Goal: Information Seeking & Learning: Learn about a topic

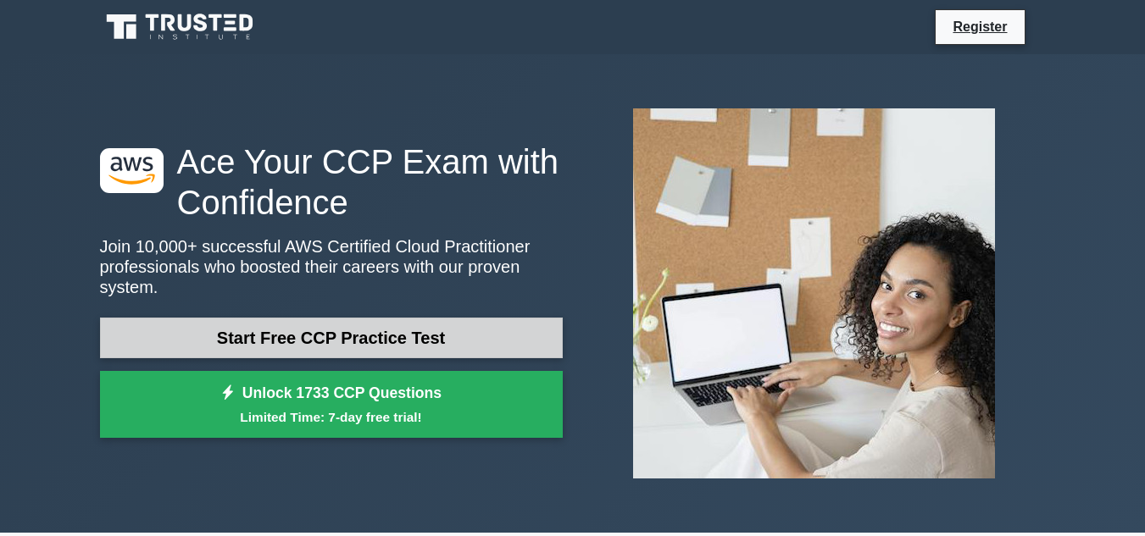
click at [413, 324] on link "Start Free CCP Practice Test" at bounding box center [331, 338] width 463 height 41
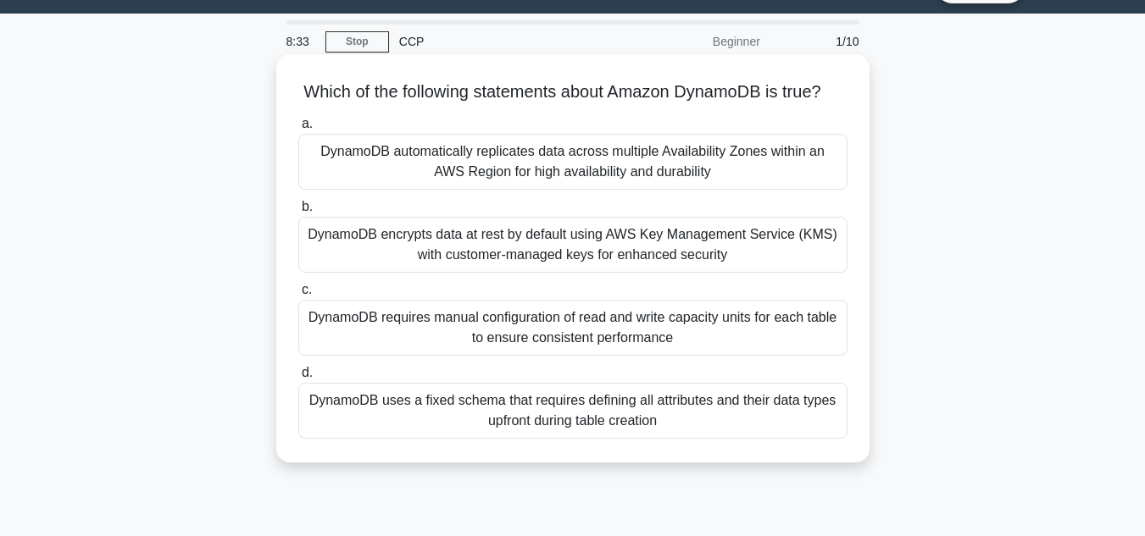
scroll to position [44, 0]
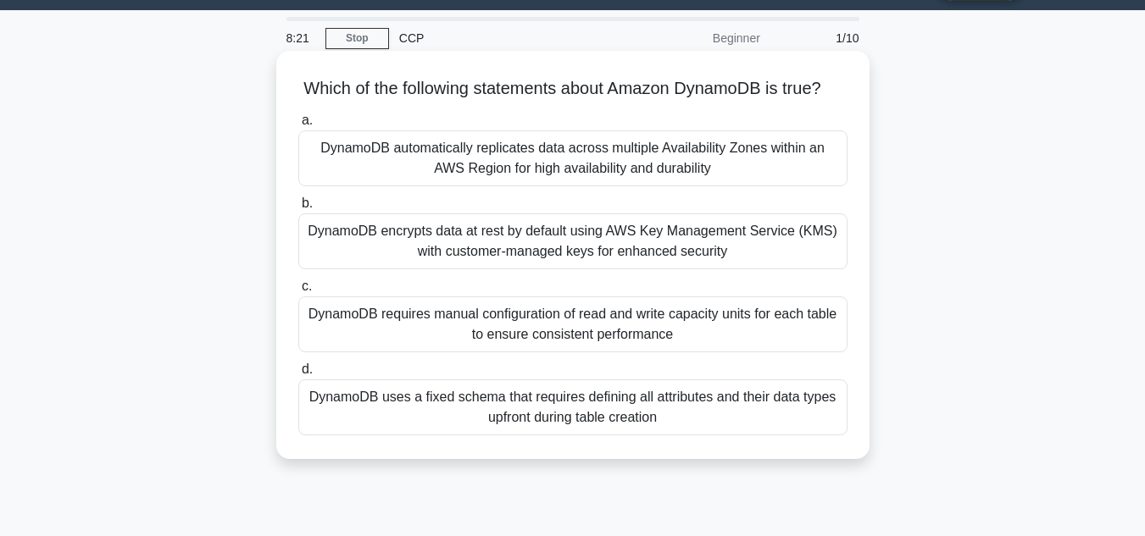
click at [644, 186] on div "DynamoDB automatically replicates data across multiple Availability Zones withi…" at bounding box center [572, 159] width 549 height 56
click at [298, 126] on input "a. DynamoDB automatically replicates data across multiple Availability Zones wi…" at bounding box center [298, 120] width 0 height 11
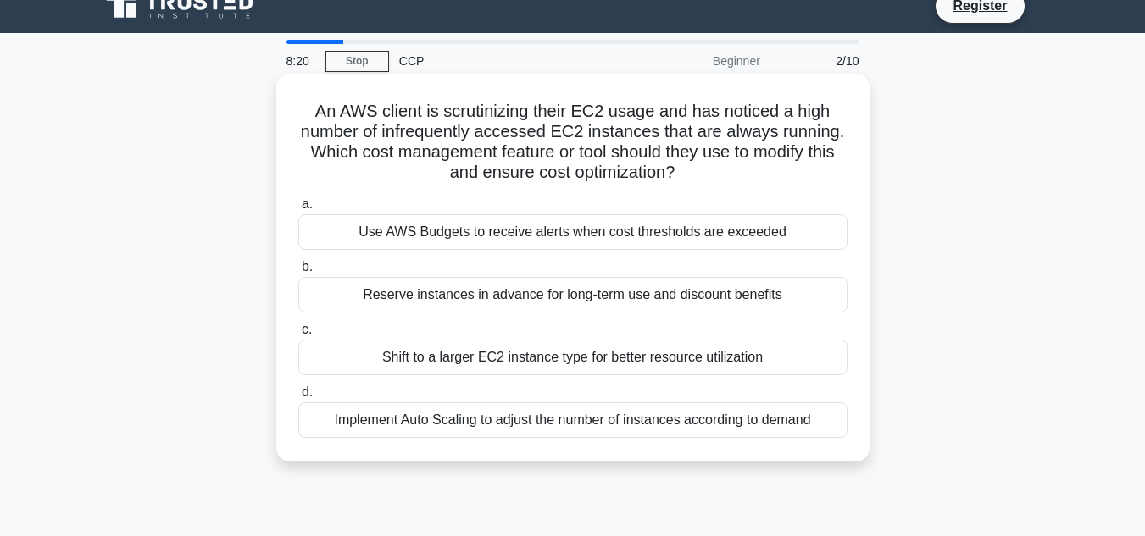
scroll to position [0, 0]
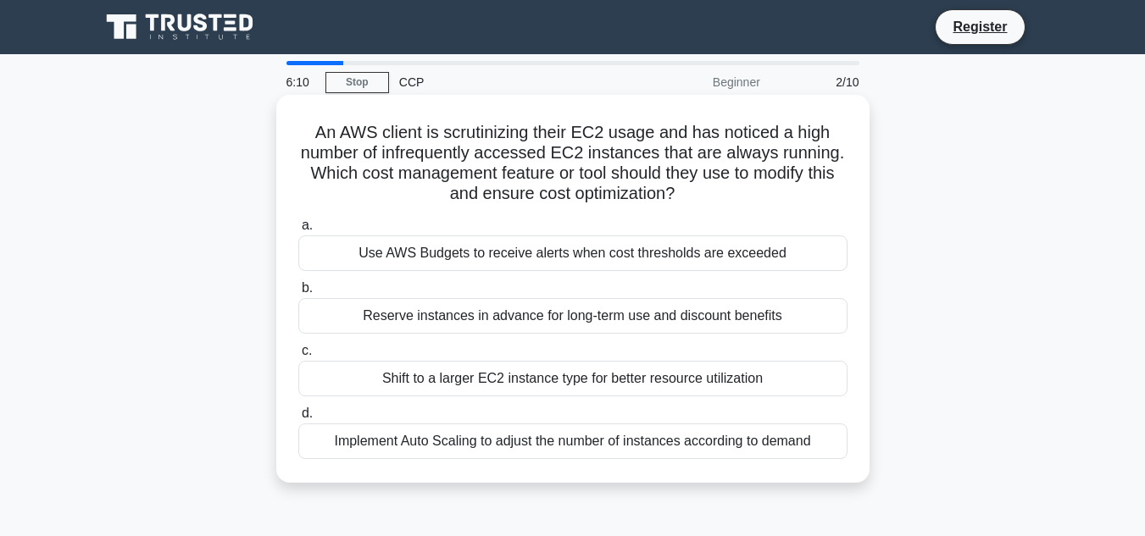
click at [602, 445] on div "Implement Auto Scaling to adjust the number of instances according to demand" at bounding box center [572, 442] width 549 height 36
click at [298, 419] on input "d. Implement Auto Scaling to adjust the number of instances according to demand" at bounding box center [298, 413] width 0 height 11
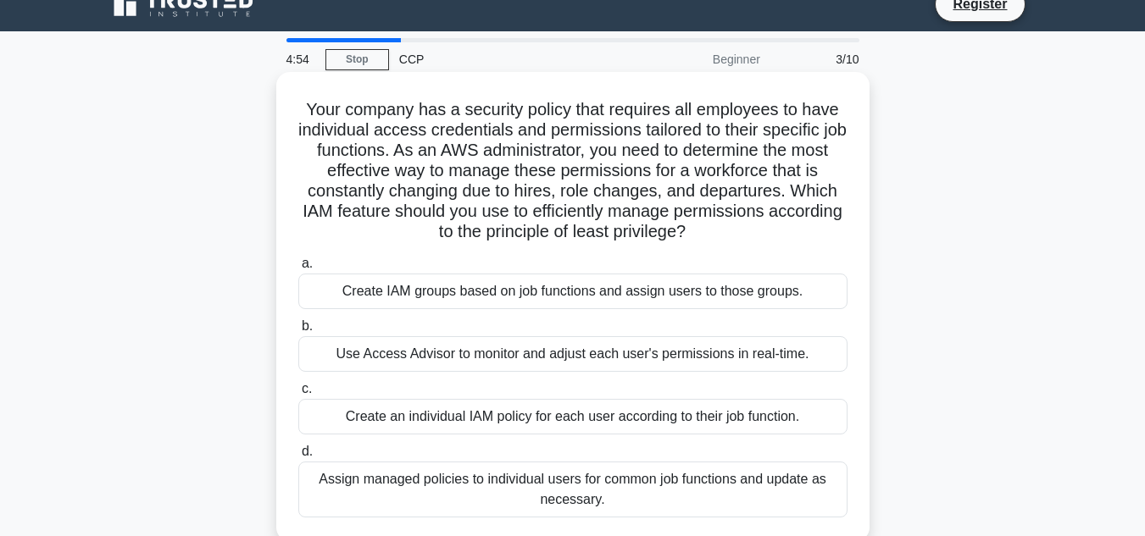
scroll to position [92, 0]
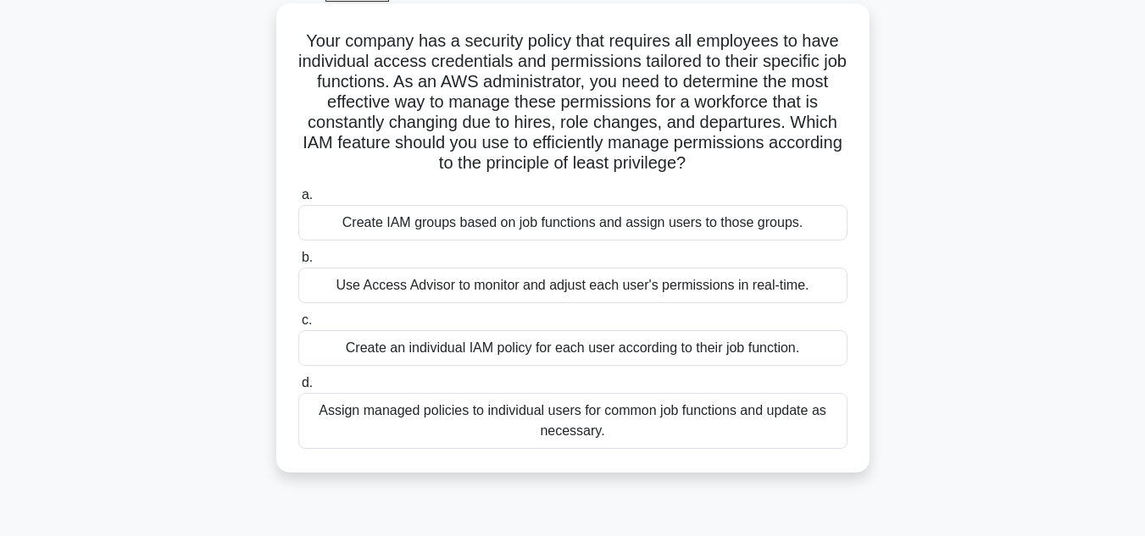
click at [575, 231] on div "Create IAM groups based on job functions and assign users to those groups." at bounding box center [572, 223] width 549 height 36
click at [298, 201] on input "a. Create IAM groups based on job functions and assign users to those groups." at bounding box center [298, 195] width 0 height 11
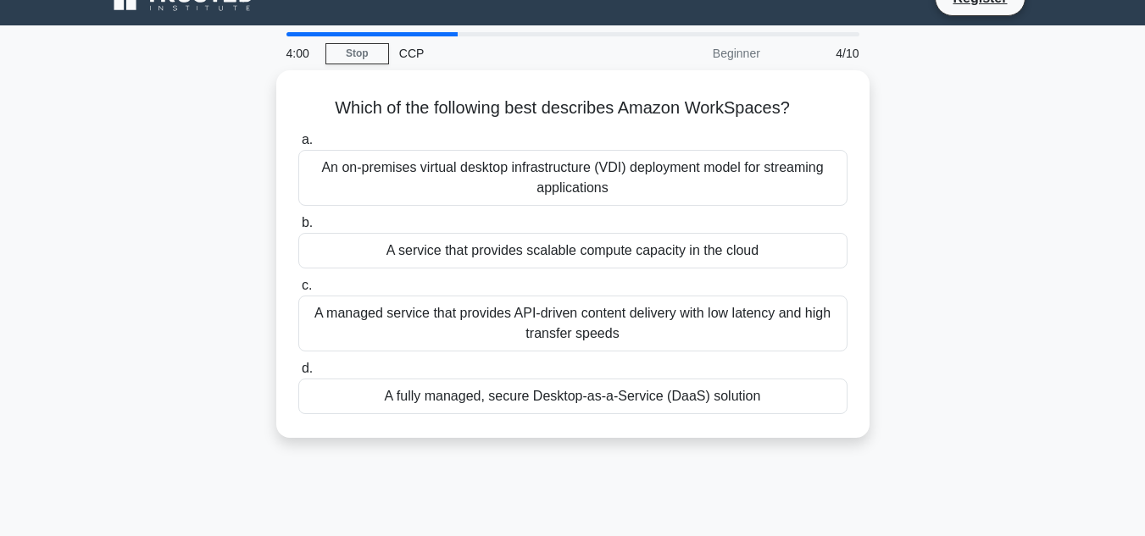
scroll to position [32, 0]
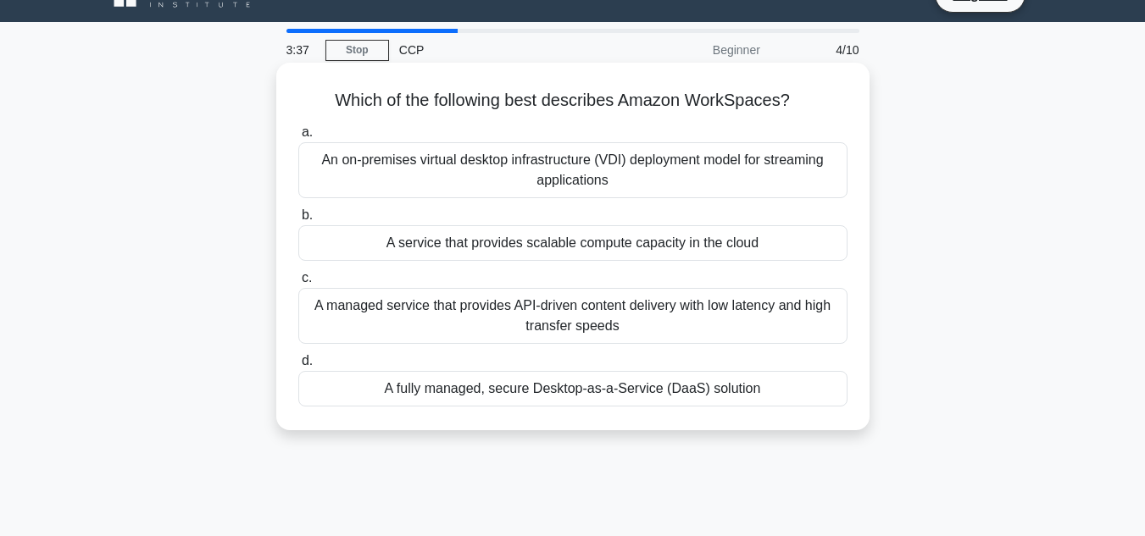
click at [639, 251] on div "A service that provides scalable compute capacity in the cloud" at bounding box center [572, 243] width 549 height 36
click at [298, 221] on input "b. A service that provides scalable compute capacity in the cloud" at bounding box center [298, 215] width 0 height 11
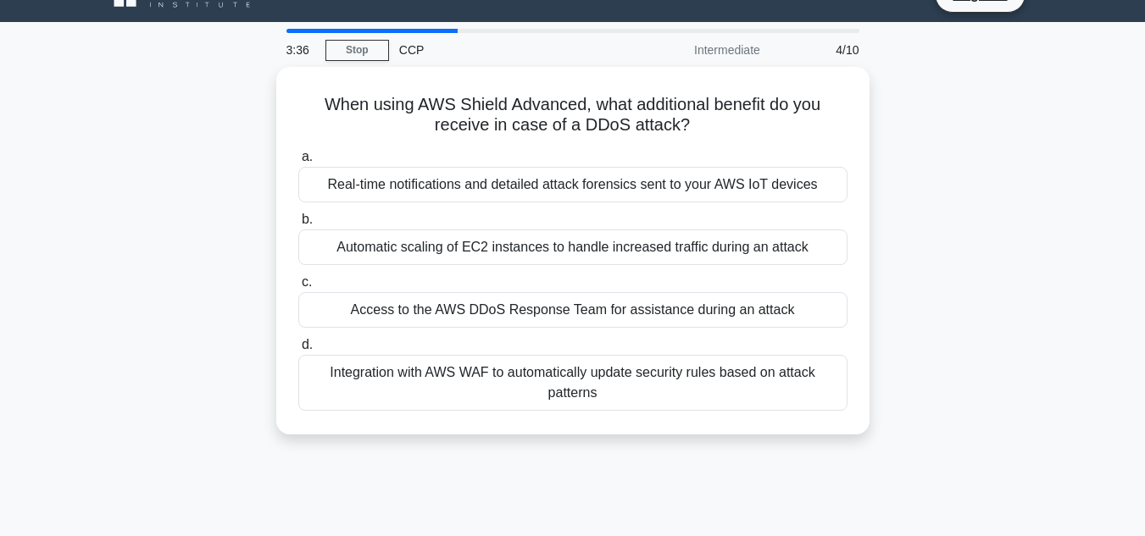
scroll to position [0, 0]
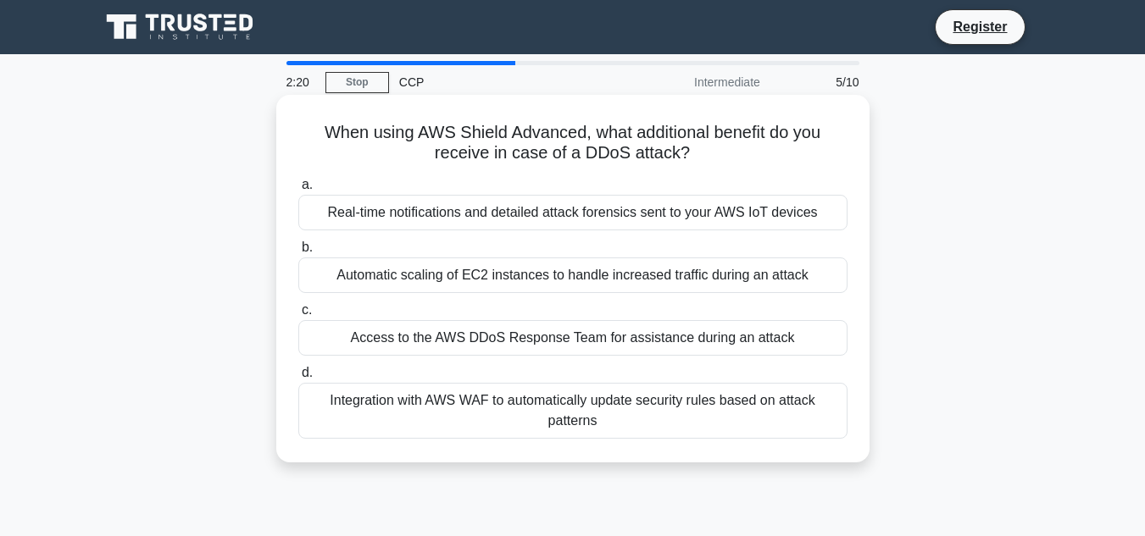
click at [716, 418] on div "Integration with AWS WAF to automatically update security rules based on attack…" at bounding box center [572, 411] width 549 height 56
click at [298, 379] on input "d. Integration with AWS WAF to automatically update security rules based on att…" at bounding box center [298, 373] width 0 height 11
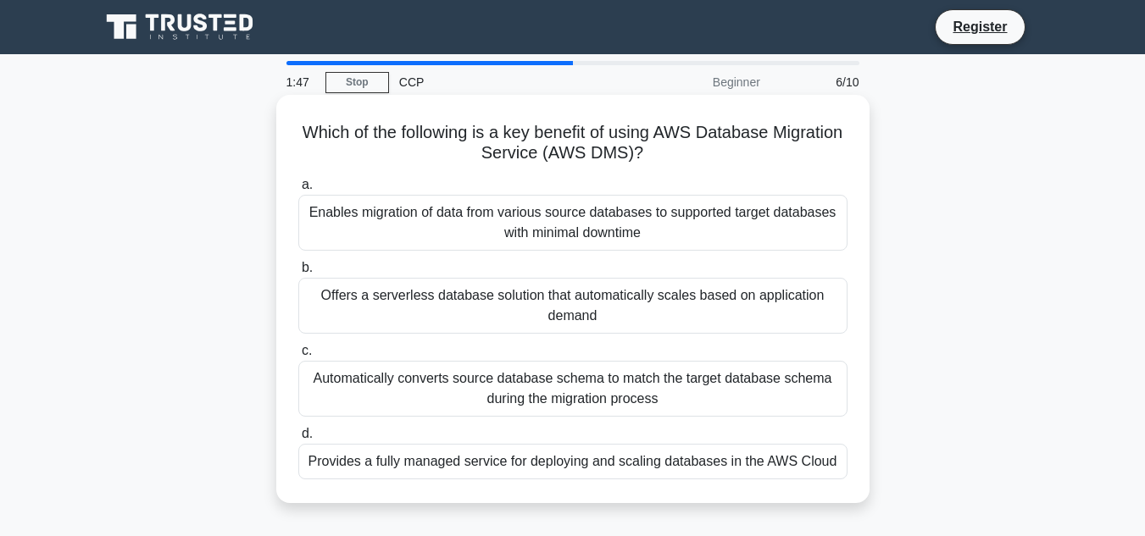
click at [725, 233] on div "Enables migration of data from various source databases to supported target dat…" at bounding box center [572, 223] width 549 height 56
click at [298, 191] on input "a. Enables migration of data from various source databases to supported target …" at bounding box center [298, 185] width 0 height 11
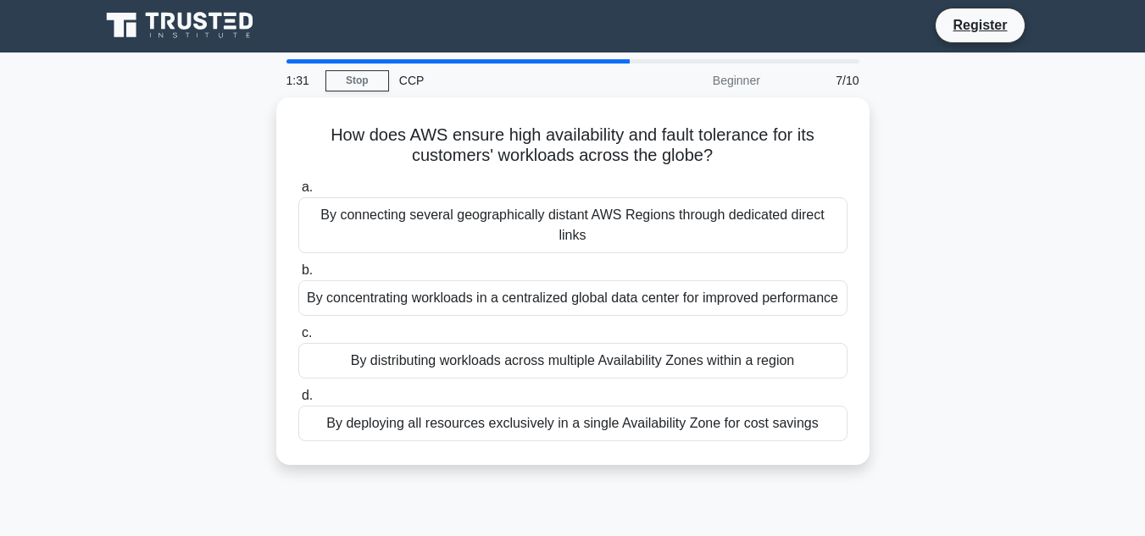
scroll to position [3, 0]
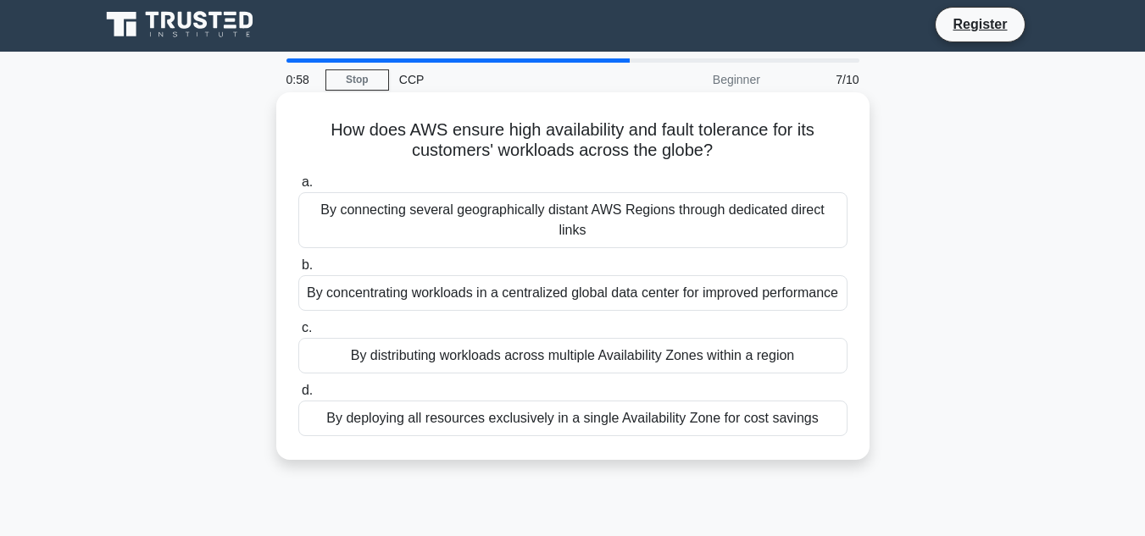
click at [639, 218] on div "By connecting several geographically distant AWS Regions through dedicated dire…" at bounding box center [572, 220] width 549 height 56
click at [298, 188] on input "a. By connecting several geographically distant AWS Regions through dedicated d…" at bounding box center [298, 182] width 0 height 11
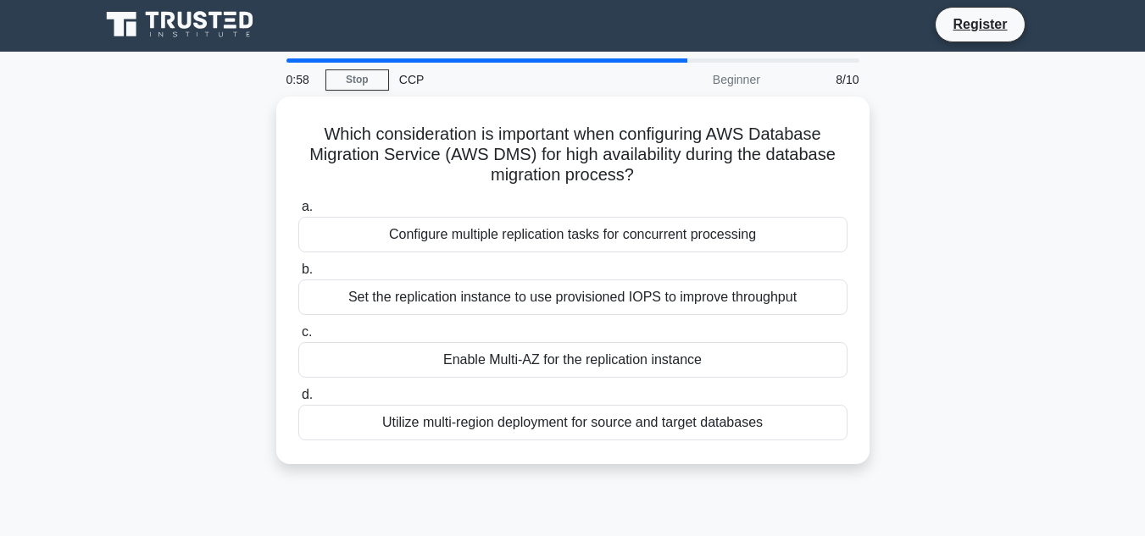
scroll to position [0, 0]
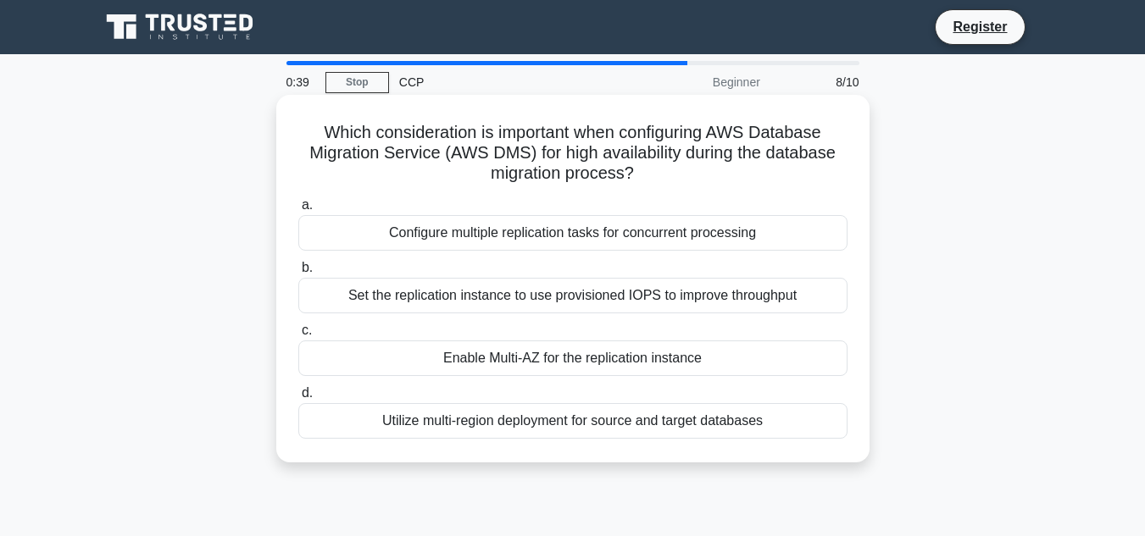
click at [573, 366] on div "Enable Multi-AZ for the replication instance" at bounding box center [572, 359] width 549 height 36
click at [298, 336] on input "c. Enable Multi-AZ for the replication instance" at bounding box center [298, 330] width 0 height 11
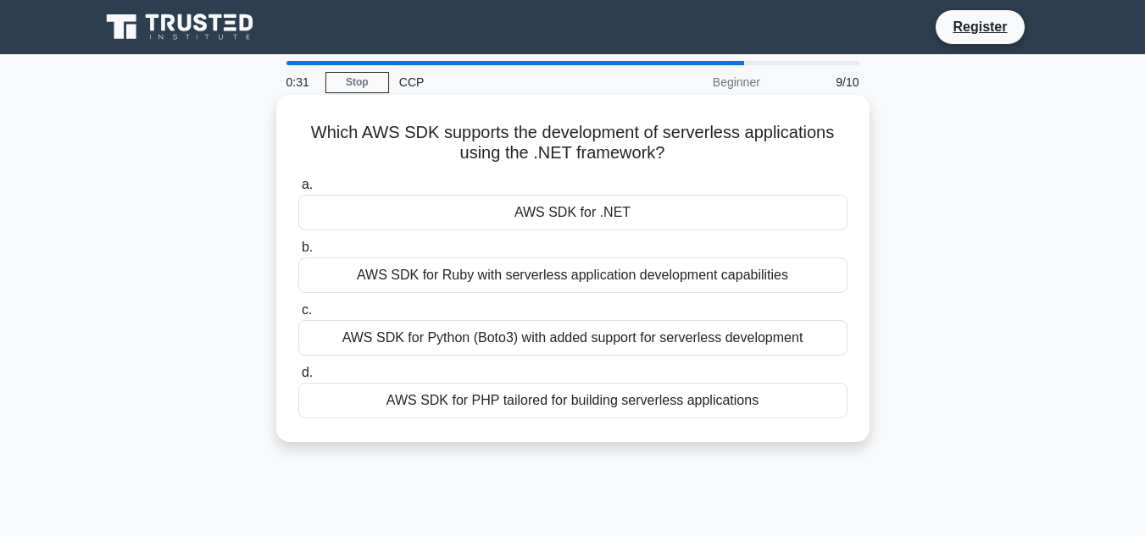
click at [610, 217] on div "AWS SDK for .NET" at bounding box center [572, 213] width 549 height 36
click at [298, 191] on input "a. AWS SDK for .NET" at bounding box center [298, 185] width 0 height 11
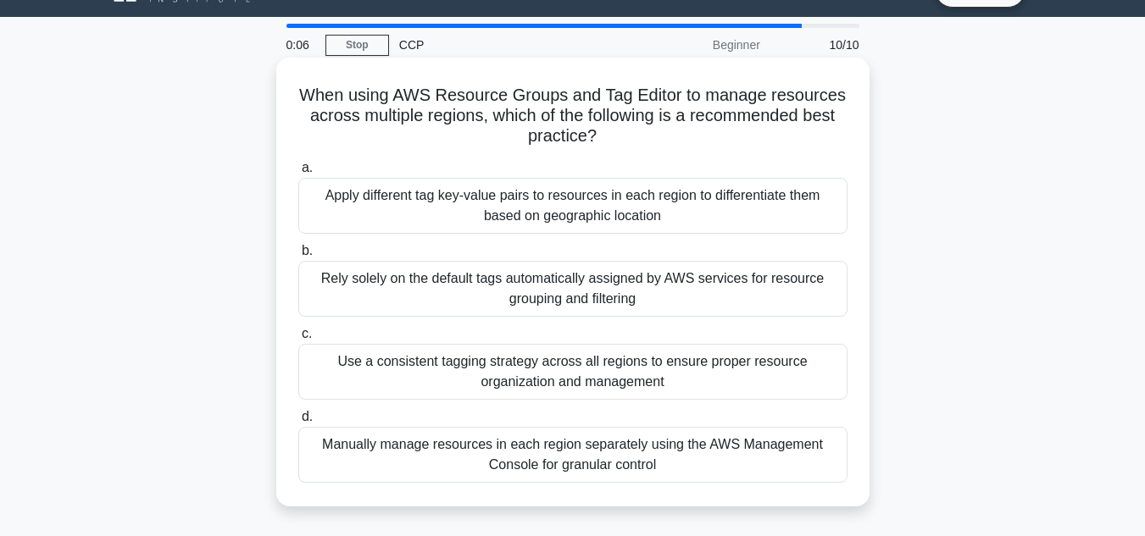
scroll to position [43, 0]
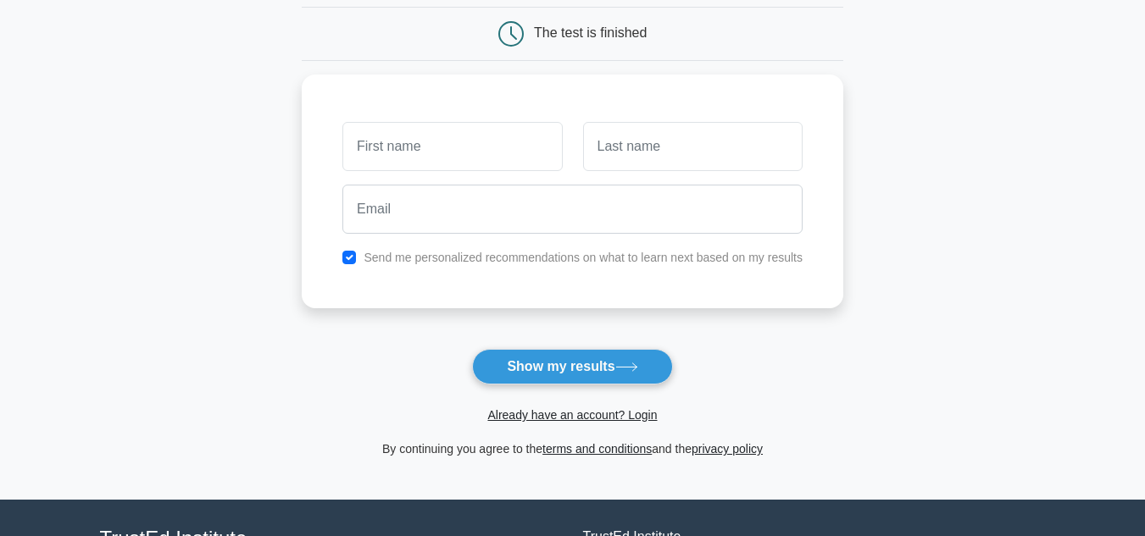
scroll to position [166, 0]
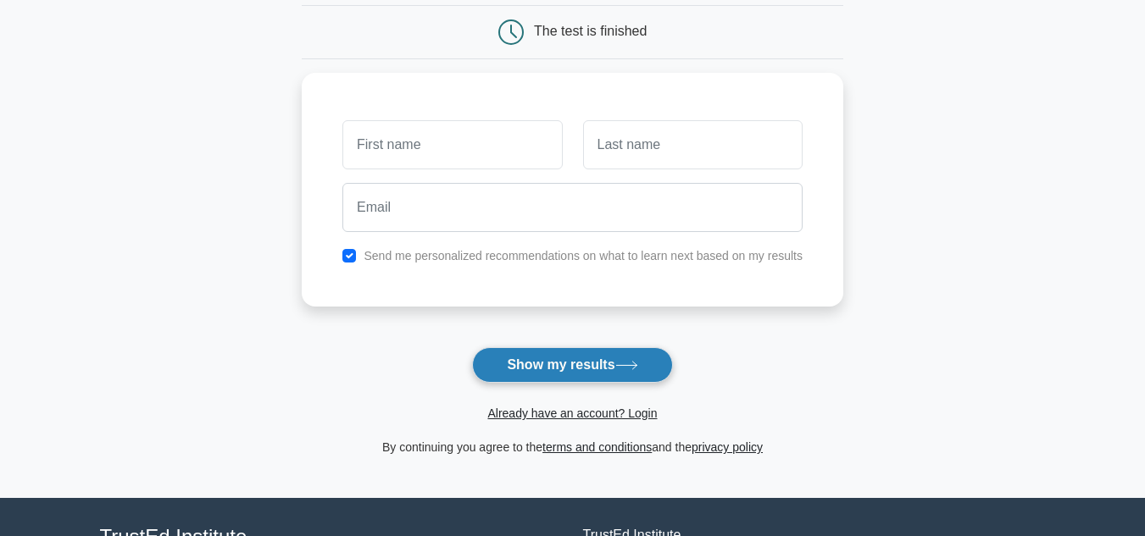
click at [609, 369] on button "Show my results" at bounding box center [572, 365] width 200 height 36
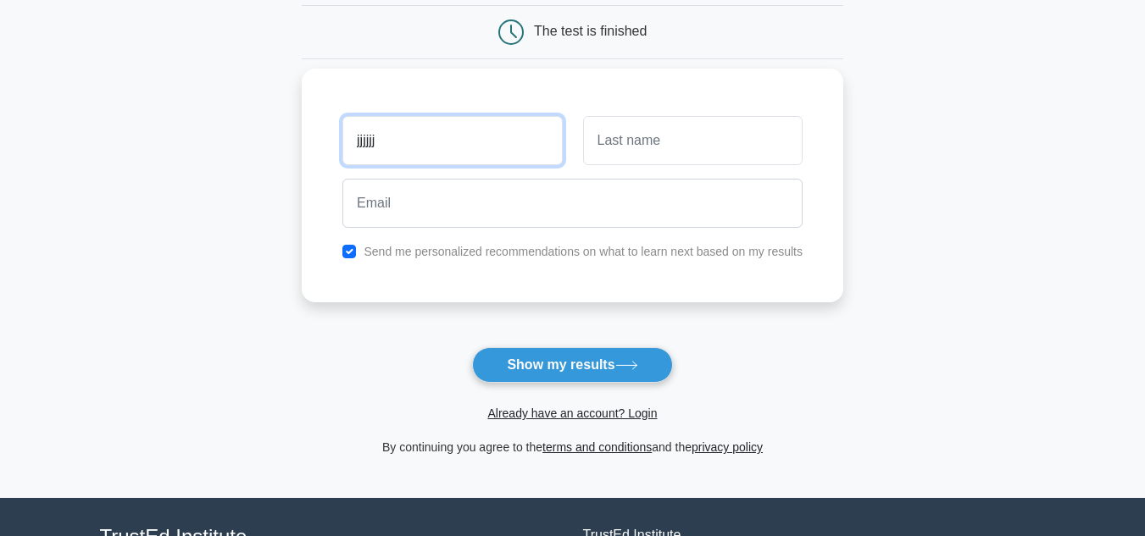
type input "jjjjjj"
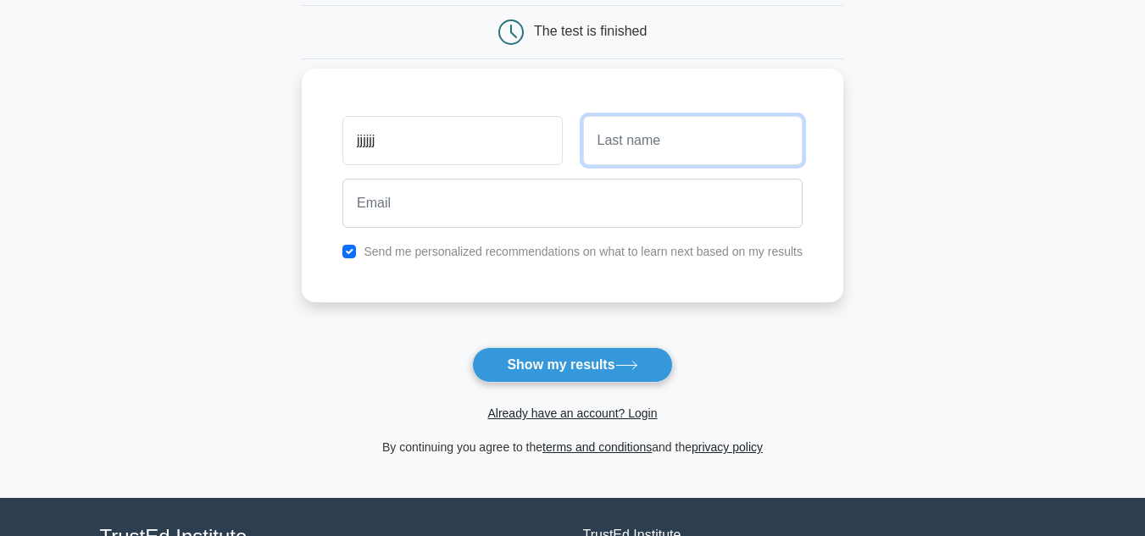
click at [647, 140] on input "text" at bounding box center [692, 140] width 219 height 49
type input "jjj"
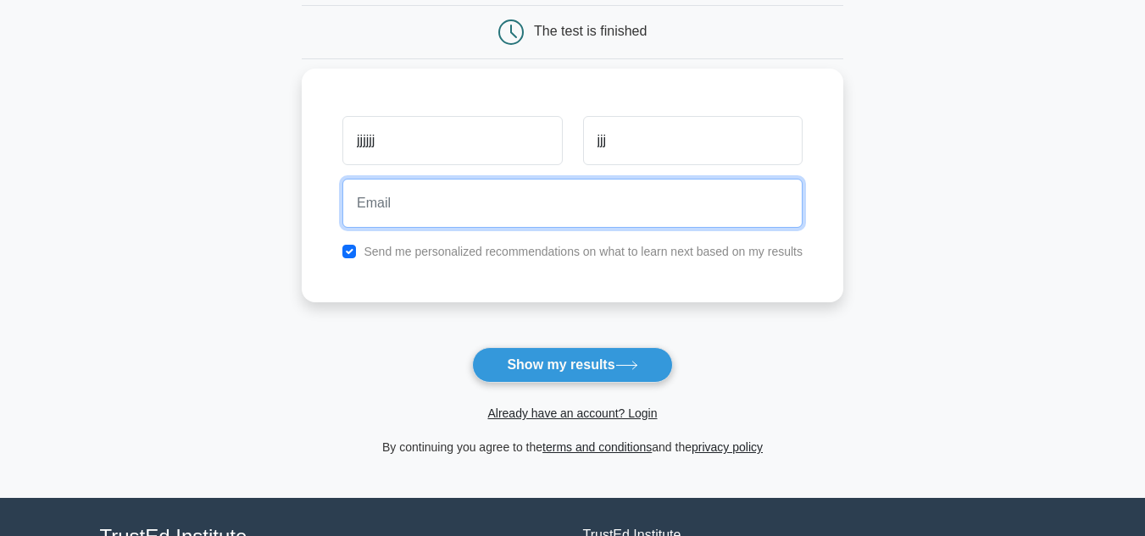
click at [547, 204] on input "email" at bounding box center [572, 203] width 460 height 49
type input "[EMAIL_ADDRESS][DOMAIN_NAME]"
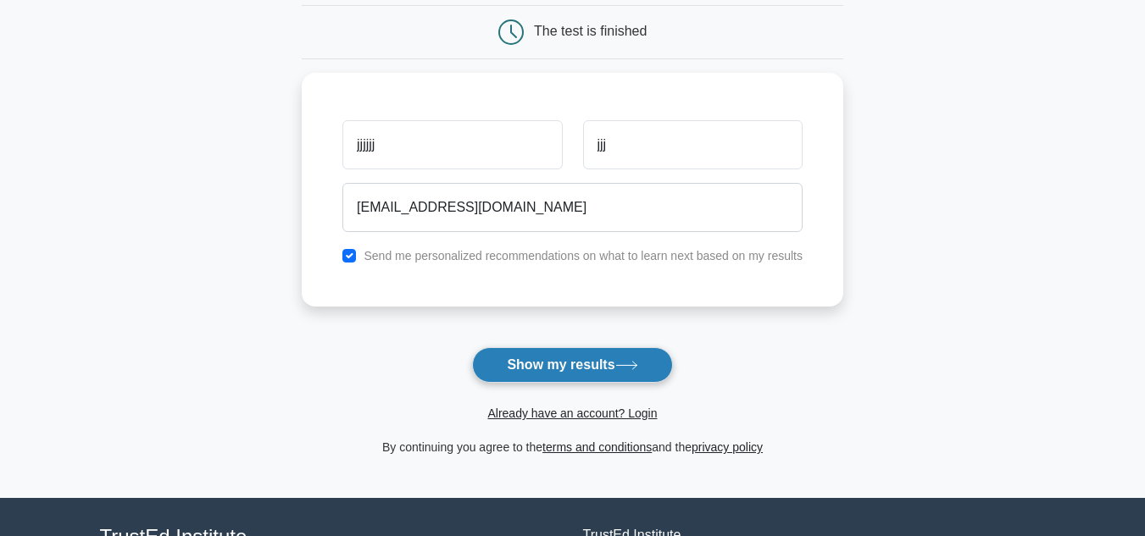
click at [558, 371] on button "Show my results" at bounding box center [572, 365] width 200 height 36
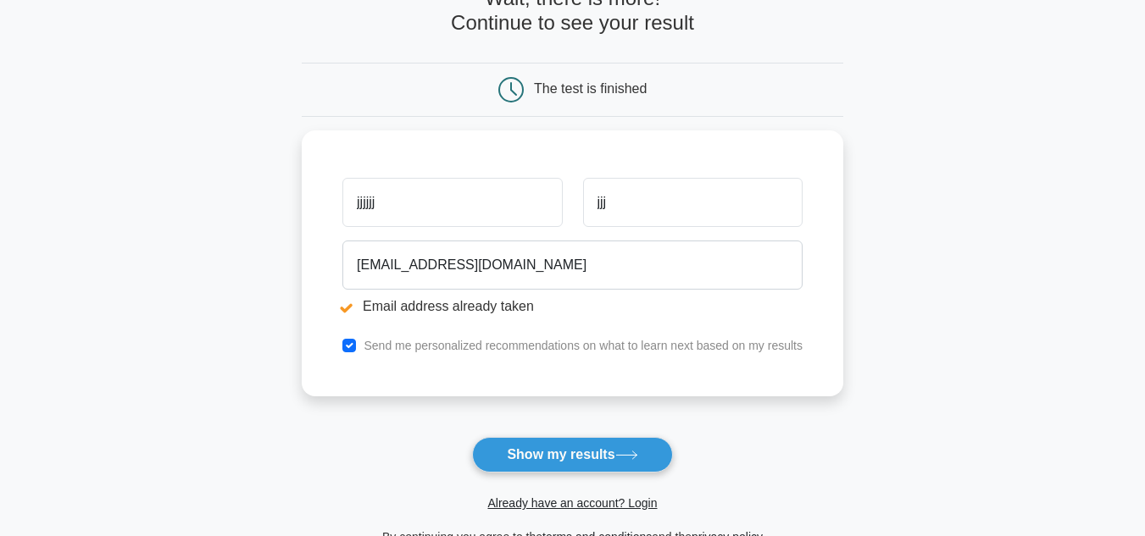
scroll to position [174, 0]
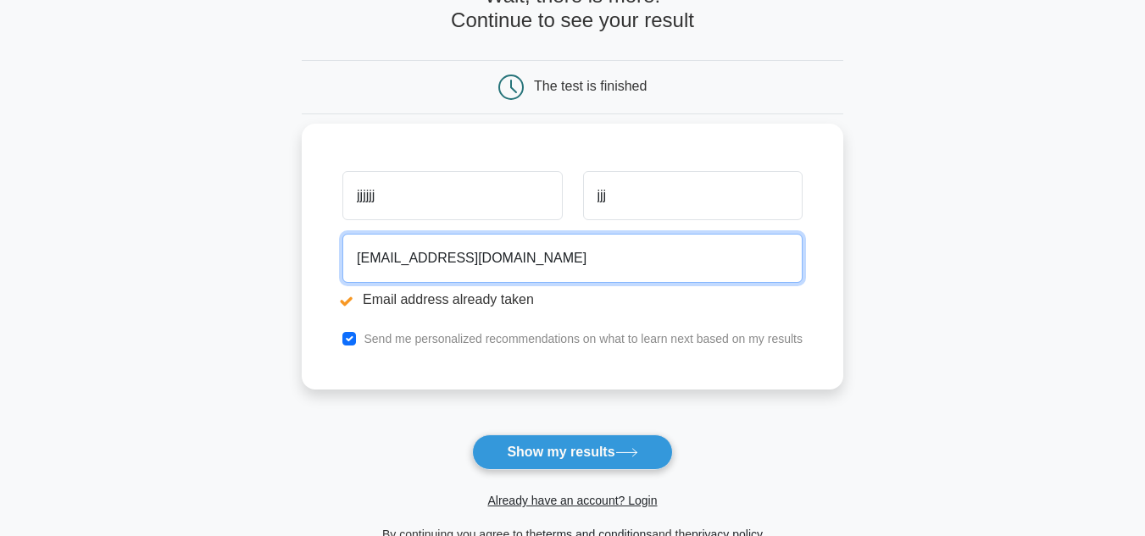
click at [369, 264] on input "mb@gmail.com" at bounding box center [572, 258] width 460 height 49
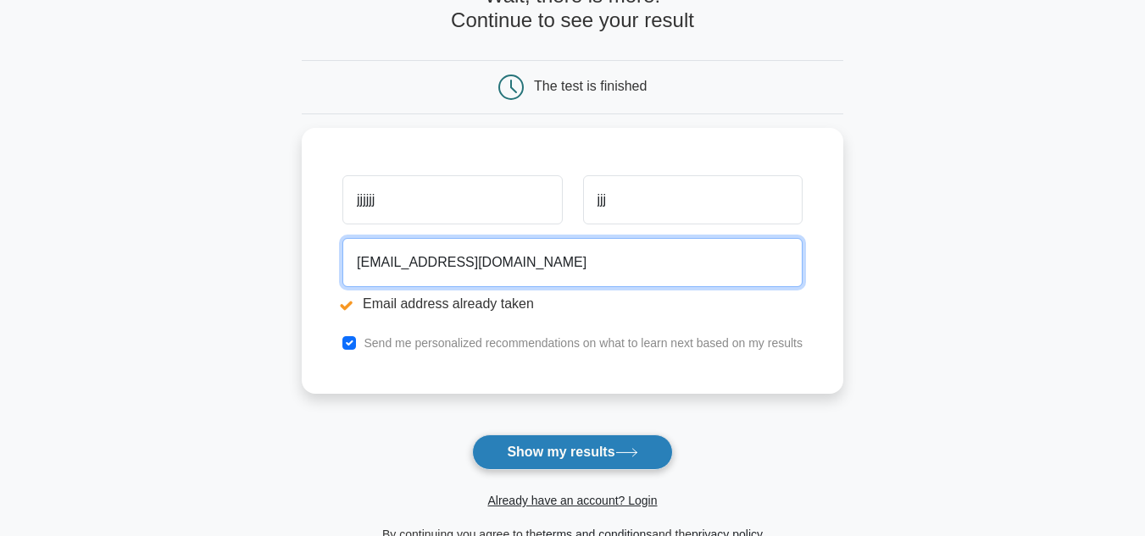
type input "ssmb29@gmail.com"
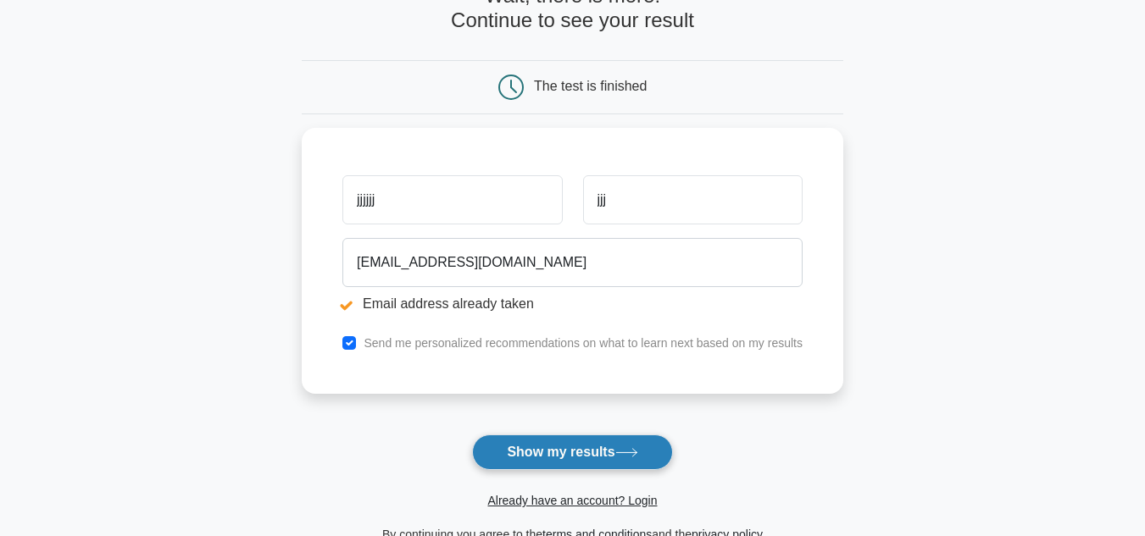
click at [528, 449] on button "Show my results" at bounding box center [572, 453] width 200 height 36
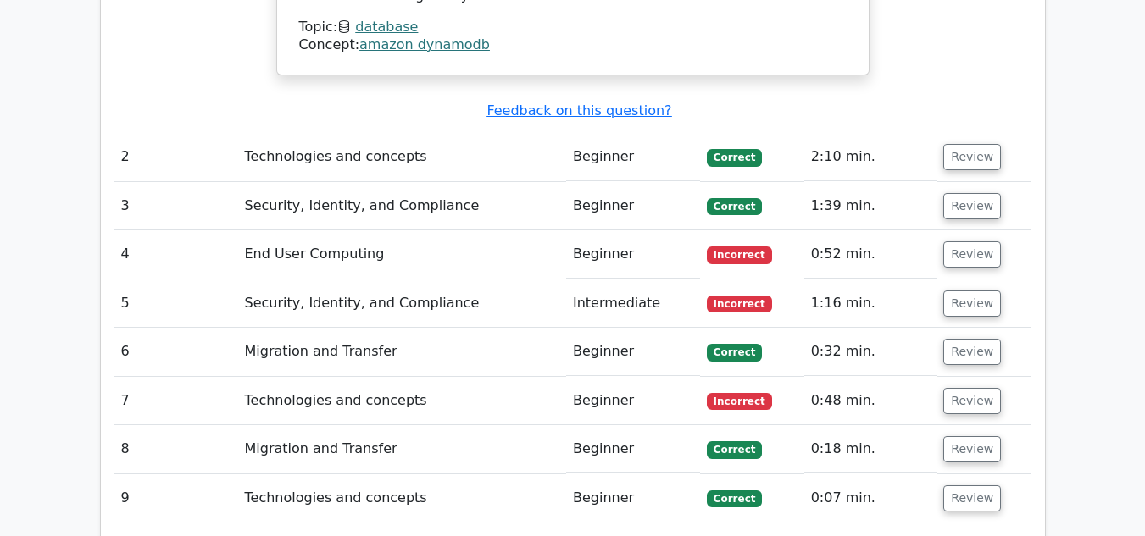
scroll to position [1948, 0]
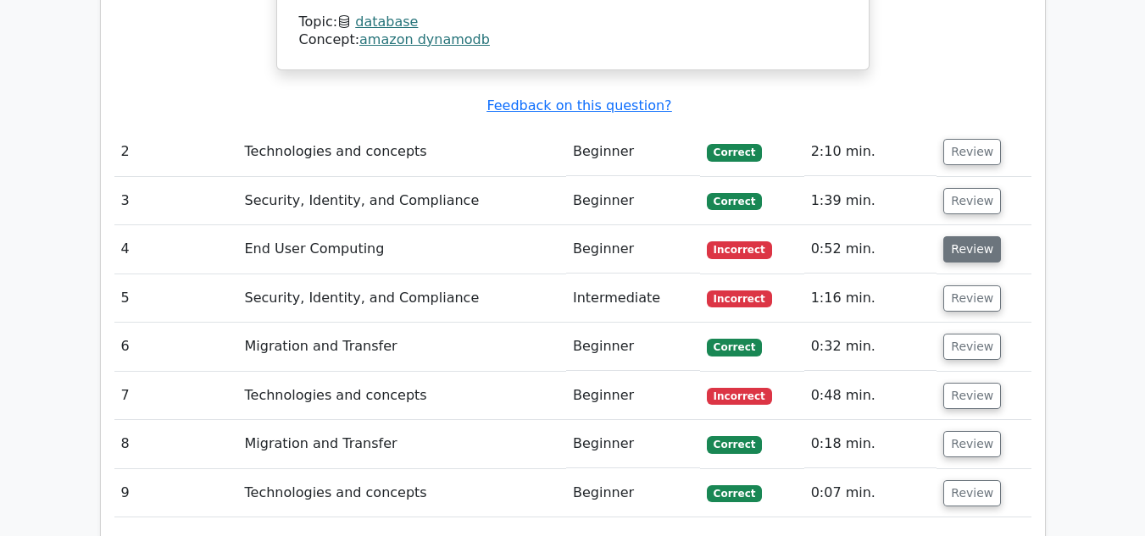
click at [957, 236] on button "Review" at bounding box center [972, 249] width 58 height 26
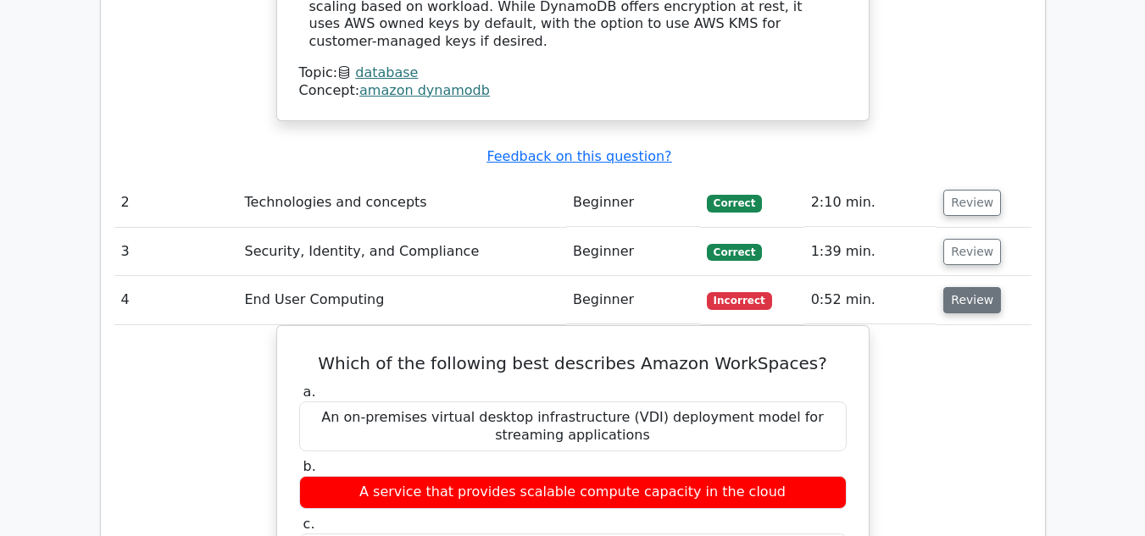
scroll to position [1897, 0]
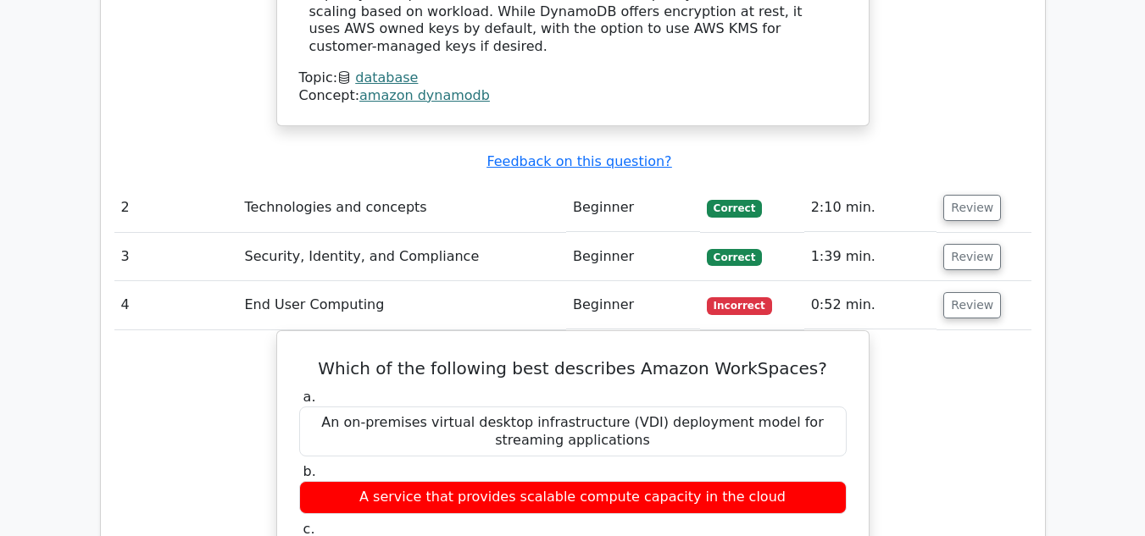
click at [1047, 378] on div "Question Analysis Question # Topic Difficulty Result Time Spent Action 1 Databa…" at bounding box center [573, 310] width 966 height 2021
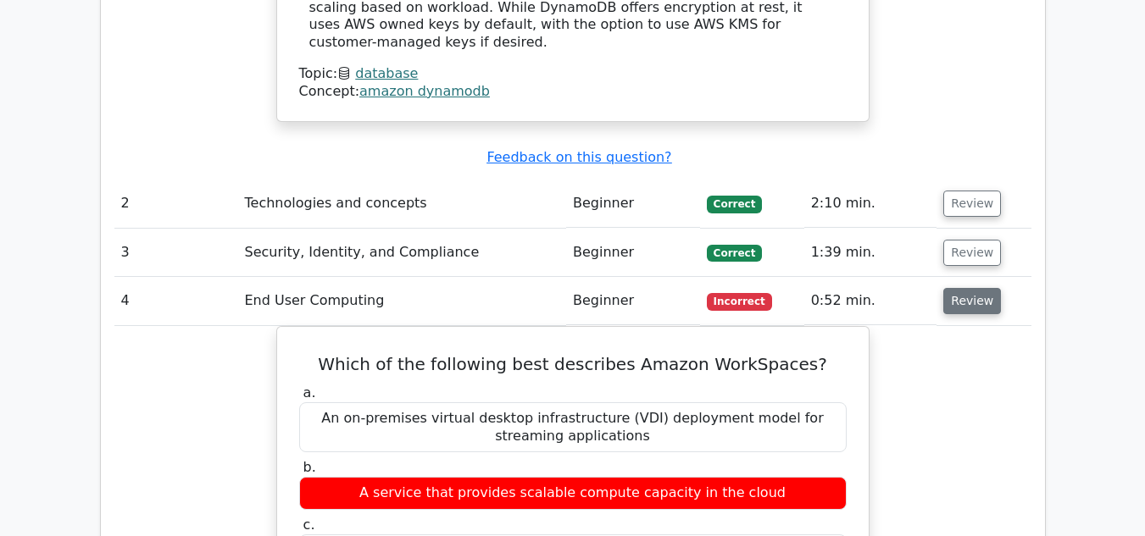
click at [975, 288] on button "Review" at bounding box center [972, 301] width 58 height 26
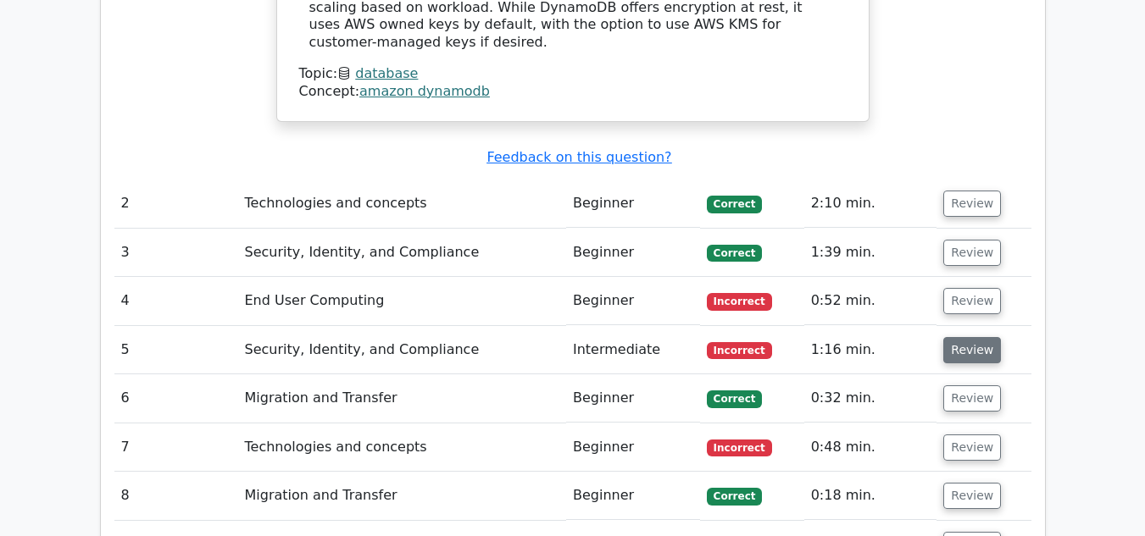
click at [954, 337] on button "Review" at bounding box center [972, 350] width 58 height 26
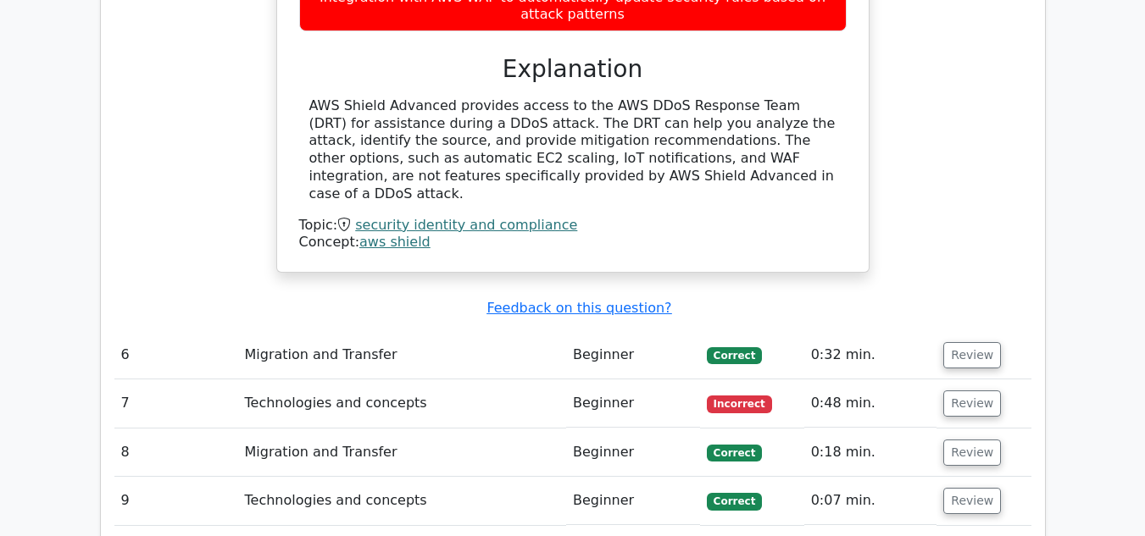
scroll to position [2556, 0]
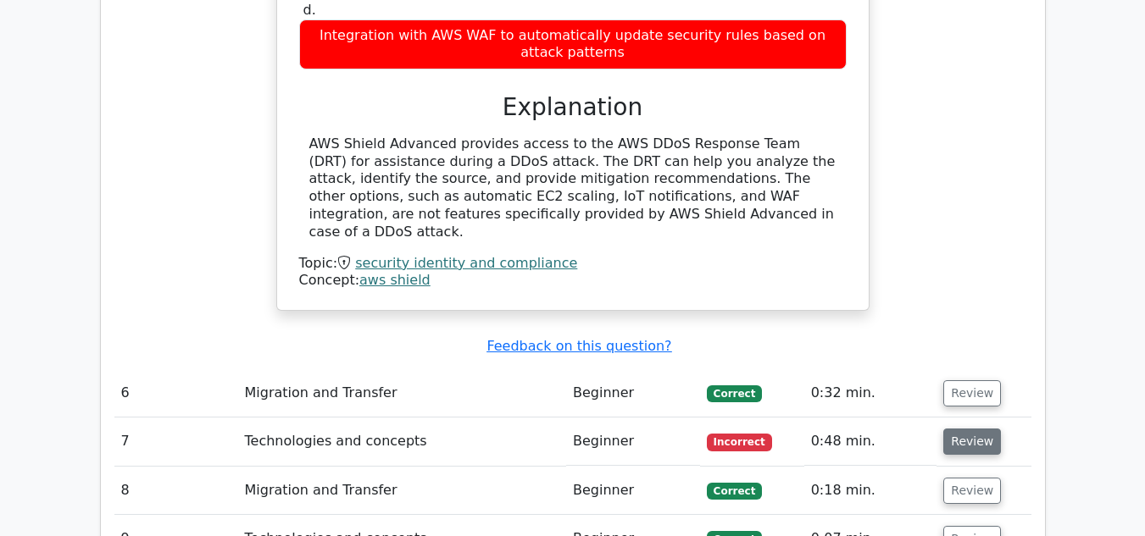
click at [961, 429] on button "Review" at bounding box center [972, 442] width 58 height 26
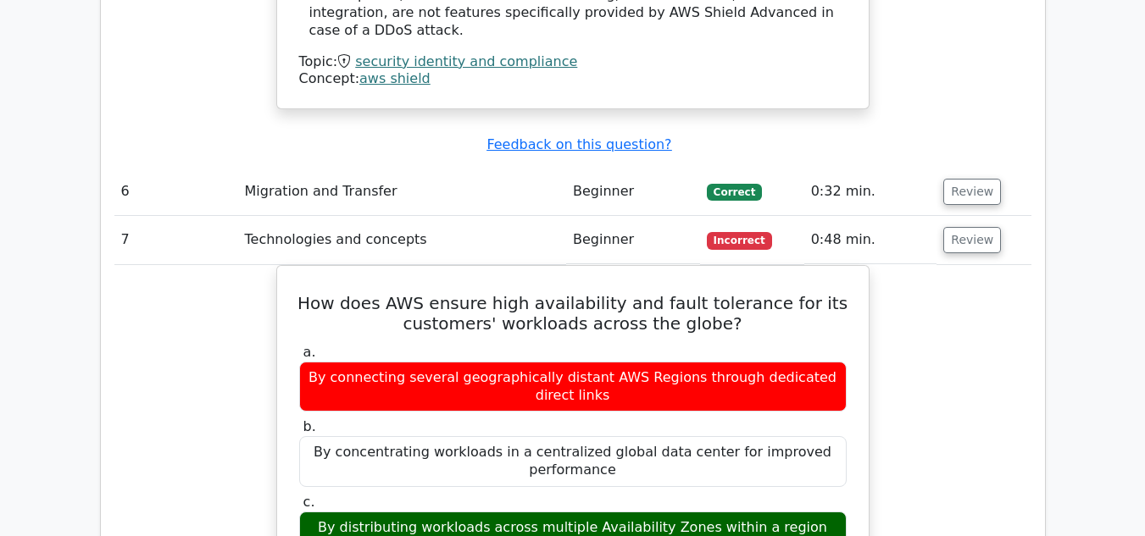
scroll to position [2758, 0]
